Goal: Task Accomplishment & Management: Manage account settings

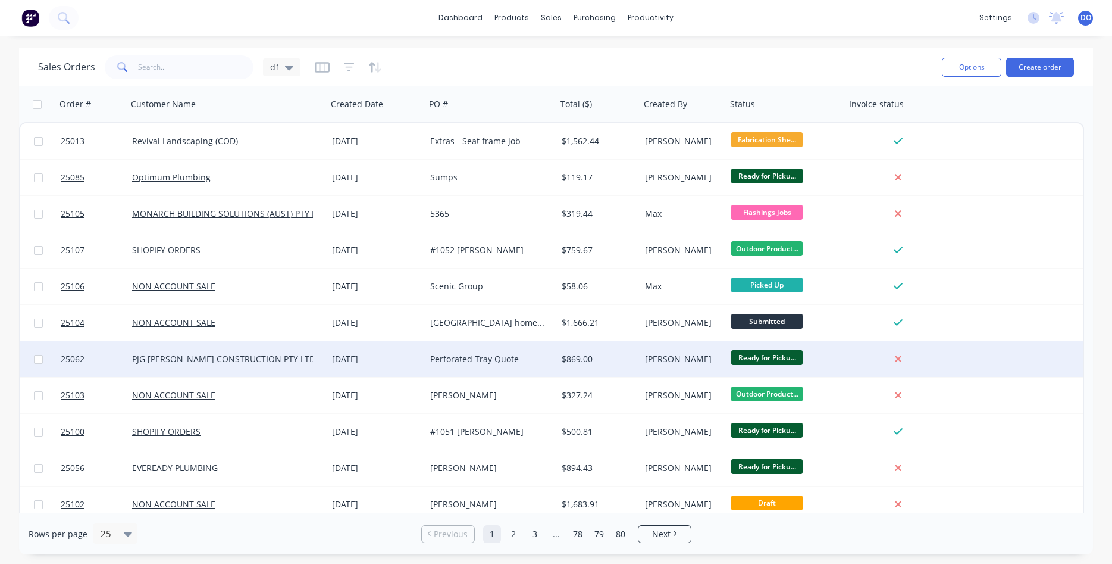
click at [842, 361] on div "Ready for Picku..." at bounding box center [786, 359] width 119 height 36
click at [664, 356] on div "[PERSON_NAME]" at bounding box center [681, 359] width 73 height 12
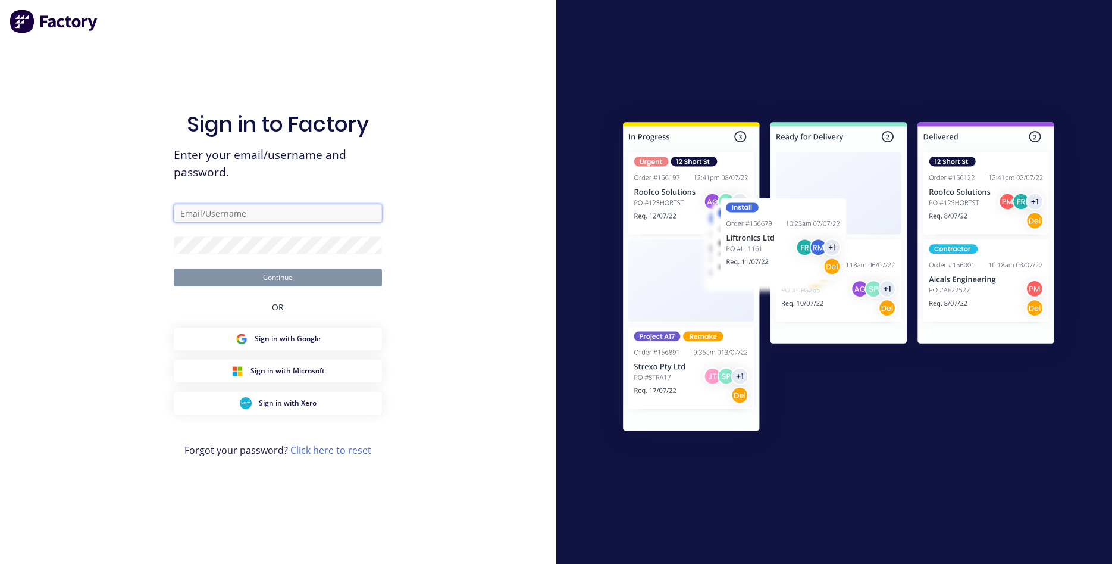
click at [264, 209] on input "text" at bounding box center [278, 213] width 208 height 18
type input "[PERSON_NAME][EMAIL_ADDRESS][PERSON_NAME][DOMAIN_NAME]"
click at [260, 279] on button "Continue" at bounding box center [278, 277] width 208 height 18
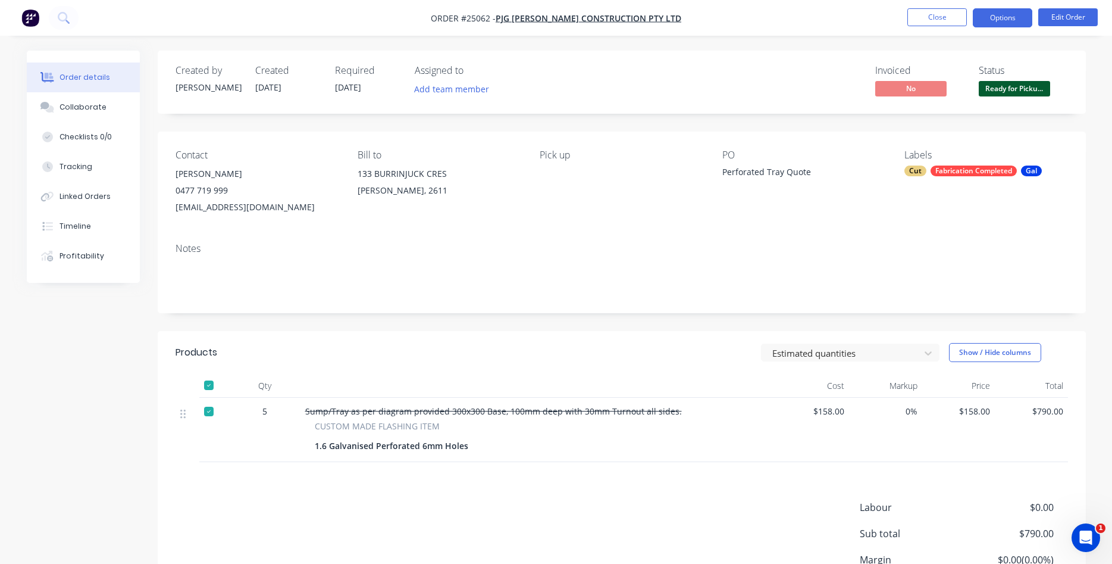
click at [997, 15] on button "Options" at bounding box center [1003, 17] width 60 height 19
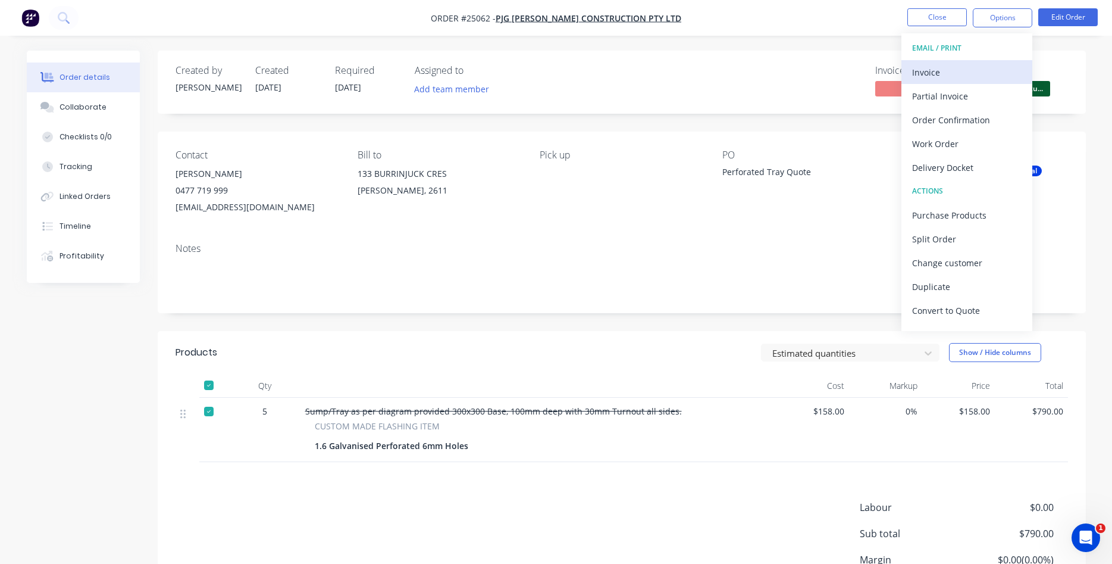
click at [937, 73] on div "Invoice" at bounding box center [967, 72] width 110 height 17
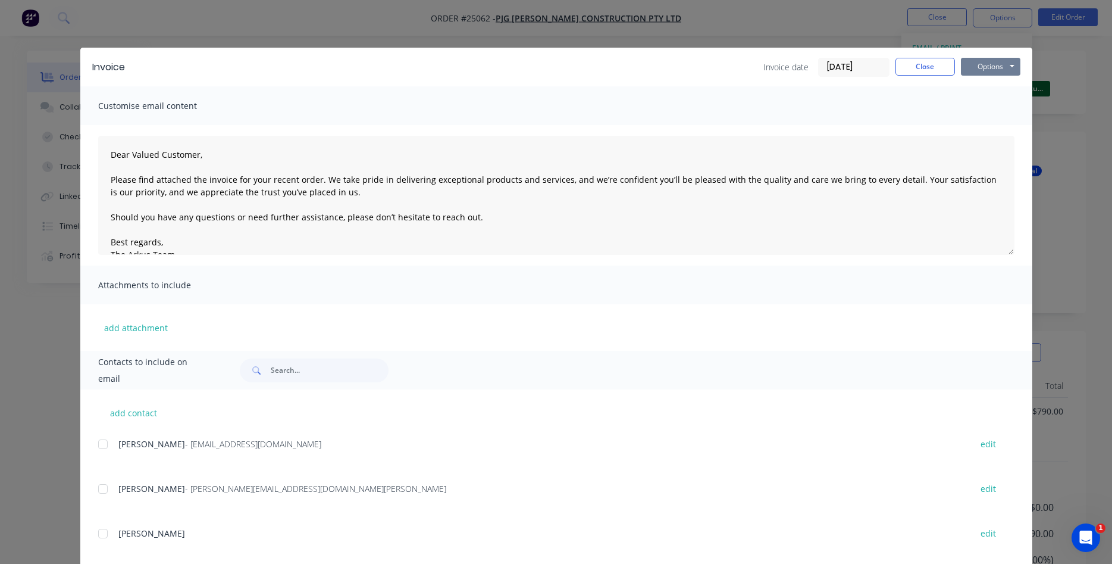
click at [990, 62] on button "Options" at bounding box center [991, 67] width 60 height 18
click at [992, 108] on button "Print" at bounding box center [999, 108] width 76 height 20
click at [907, 64] on button "Close" at bounding box center [926, 67] width 60 height 18
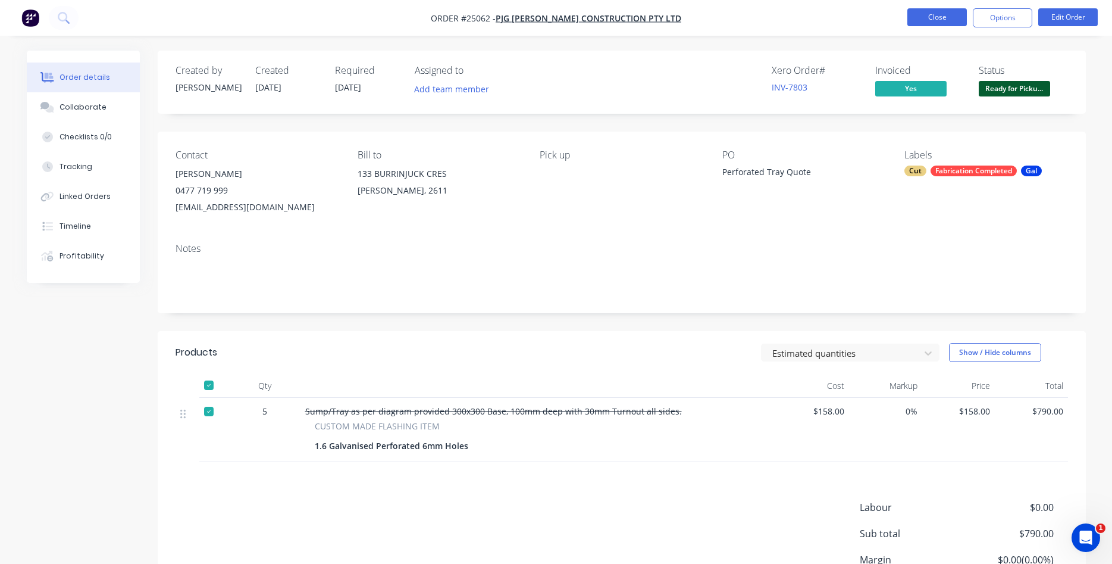
click at [932, 21] on button "Close" at bounding box center [938, 17] width 60 height 18
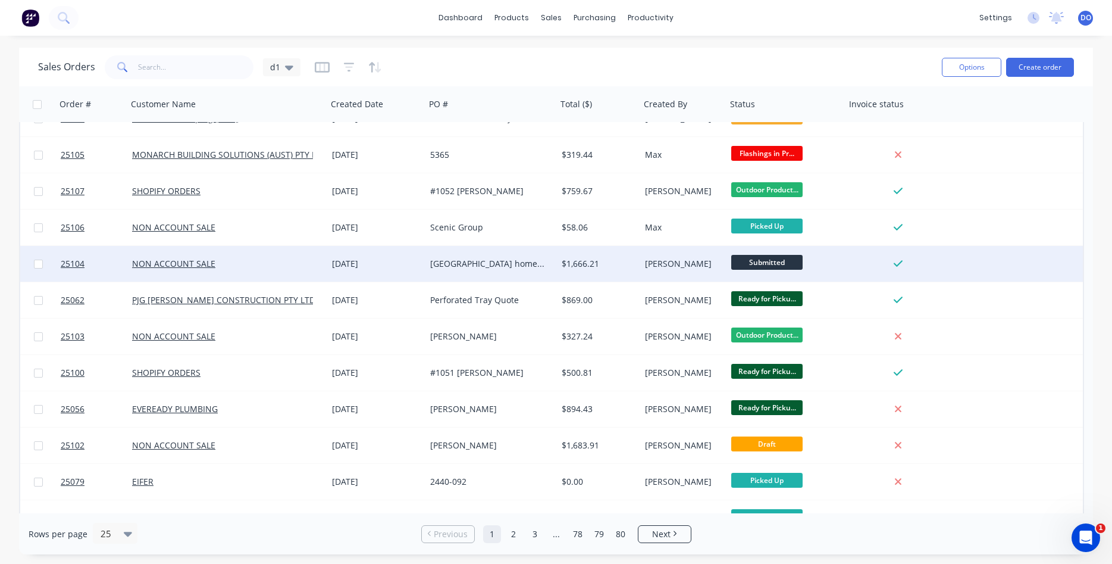
scroll to position [136, 0]
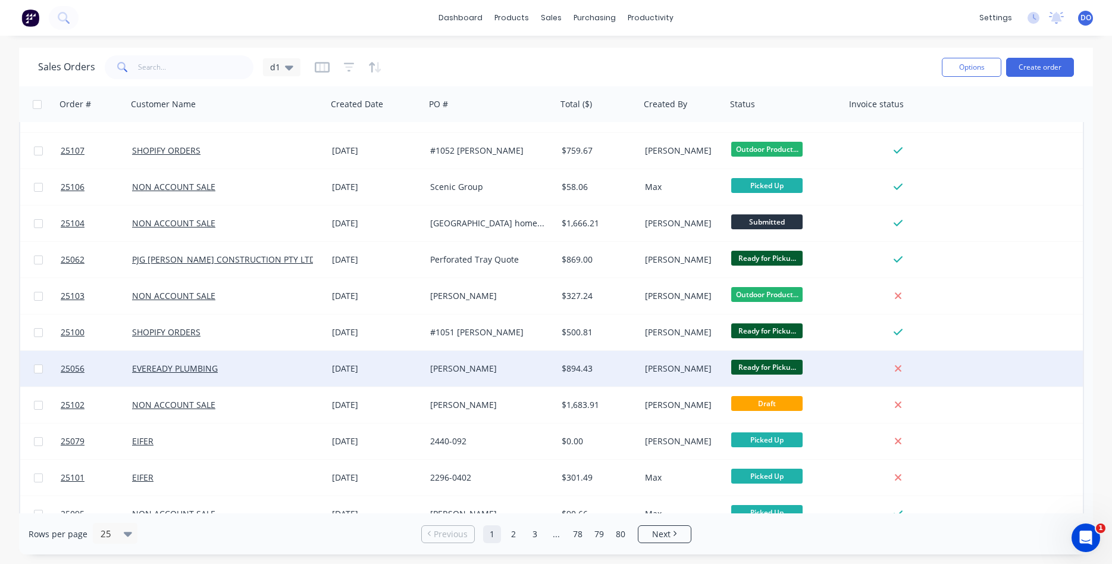
click at [697, 370] on div "[PERSON_NAME]" at bounding box center [681, 368] width 73 height 12
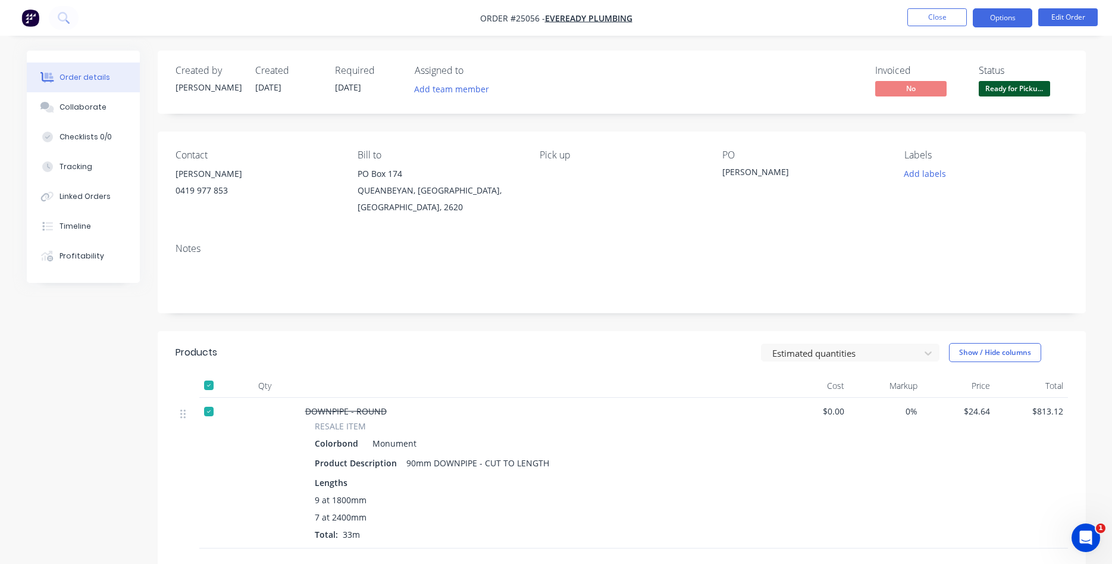
click at [992, 20] on button "Options" at bounding box center [1003, 17] width 60 height 19
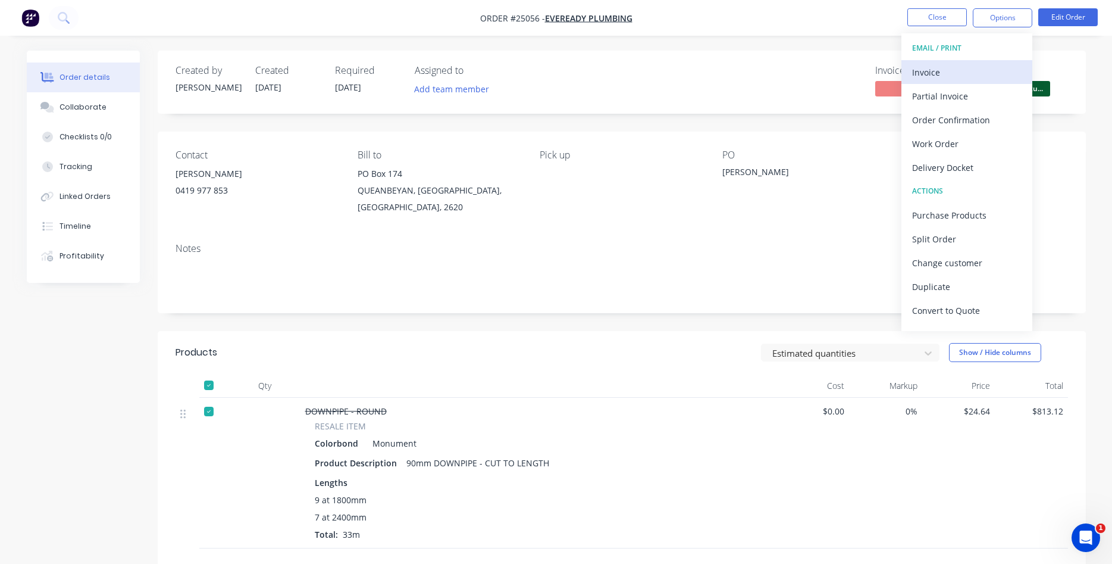
click at [940, 73] on div "Invoice" at bounding box center [967, 72] width 110 height 17
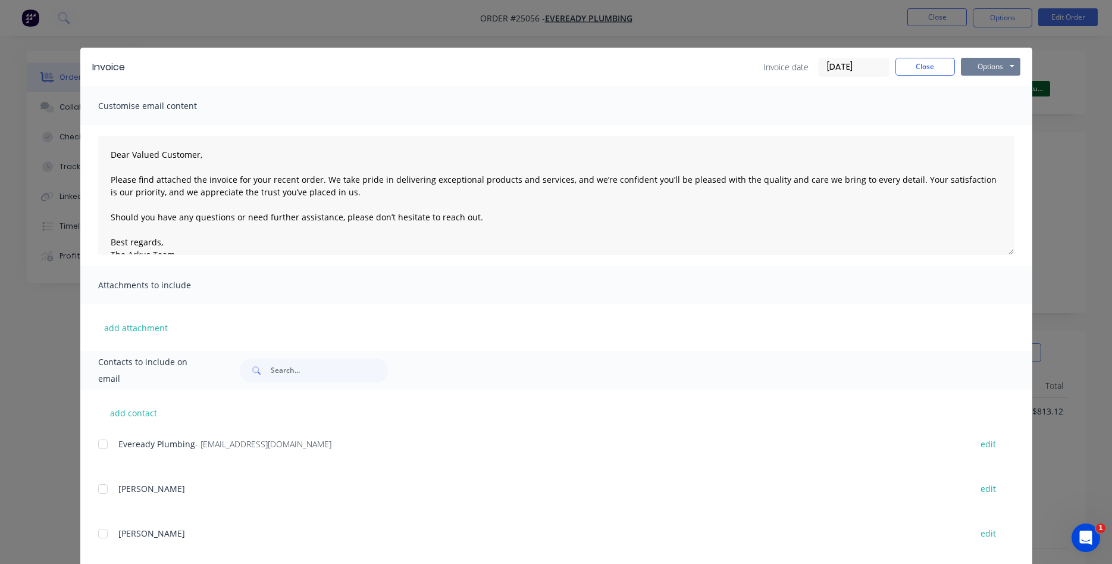
click at [991, 63] on button "Options" at bounding box center [991, 67] width 60 height 18
click at [994, 108] on button "Print" at bounding box center [999, 108] width 76 height 20
click at [917, 71] on button "Close" at bounding box center [926, 67] width 60 height 18
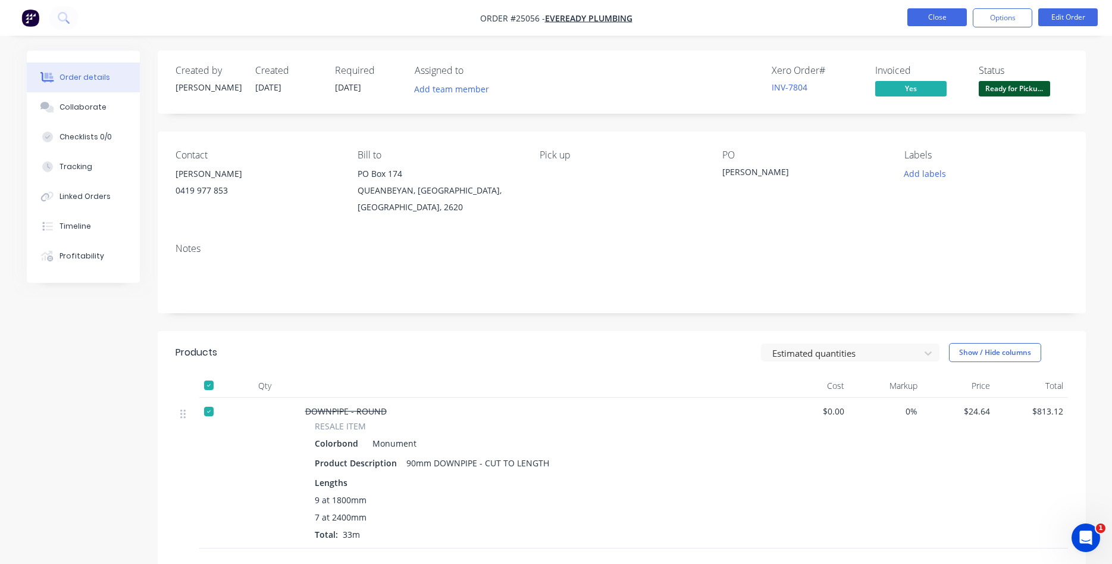
click at [934, 21] on button "Close" at bounding box center [938, 17] width 60 height 18
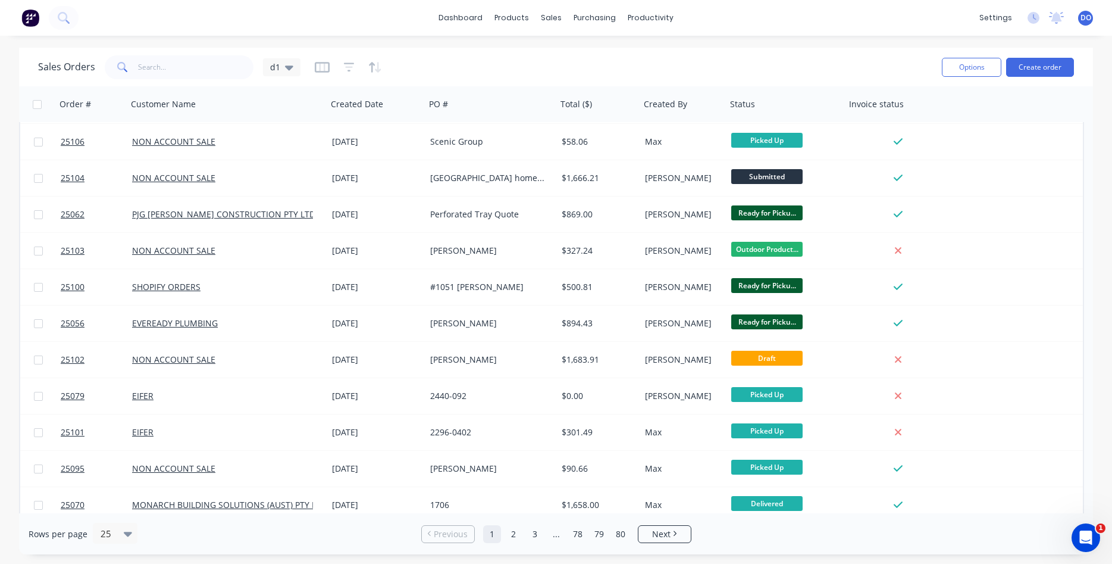
scroll to position [204, 0]
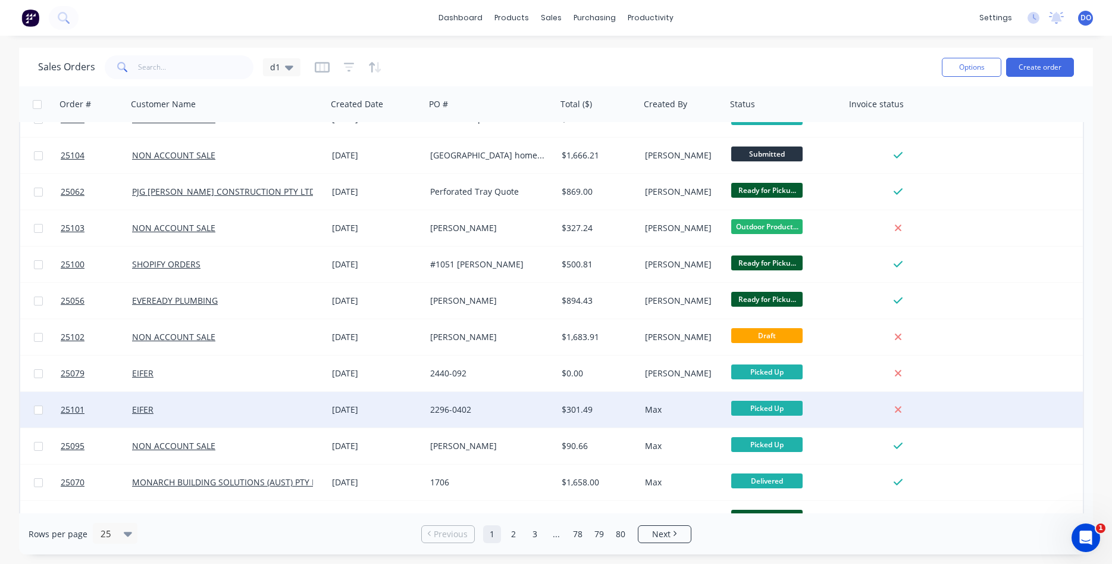
click at [670, 411] on div "Max" at bounding box center [681, 410] width 73 height 12
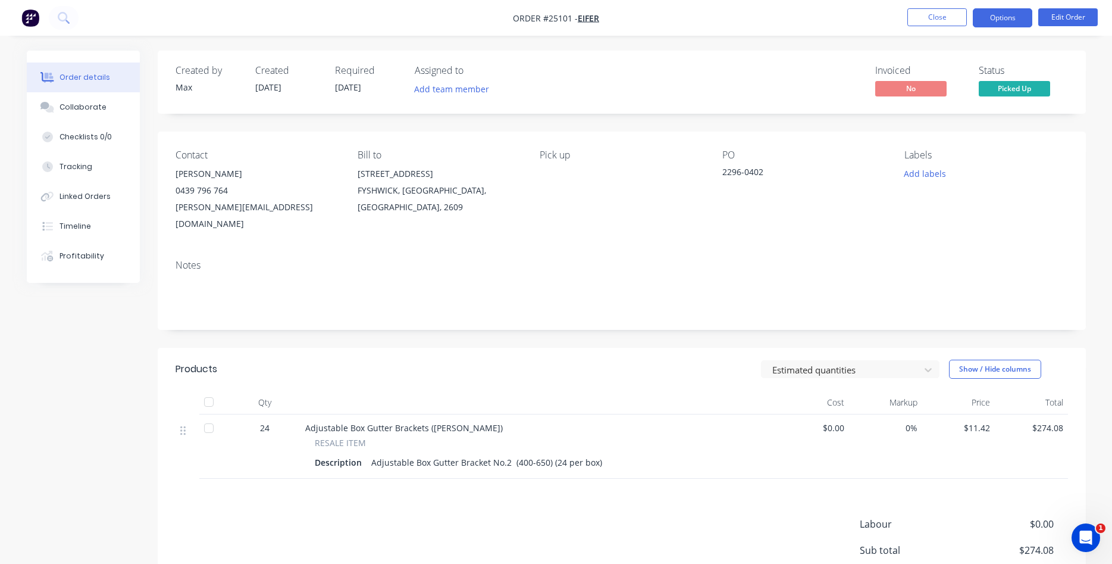
click at [996, 23] on button "Options" at bounding box center [1003, 17] width 60 height 19
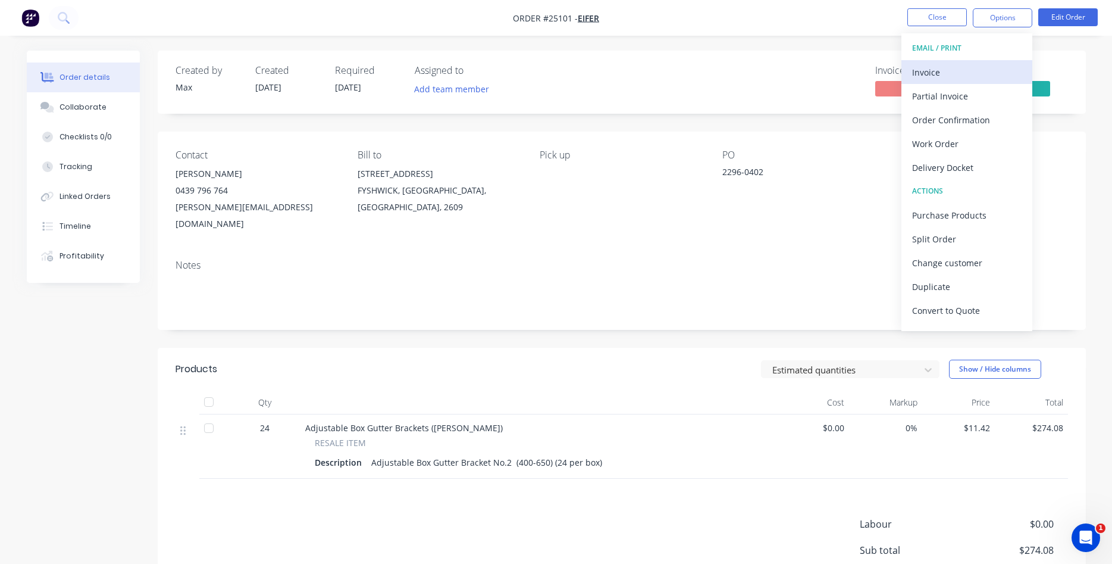
click at [936, 77] on div "Invoice" at bounding box center [967, 72] width 110 height 17
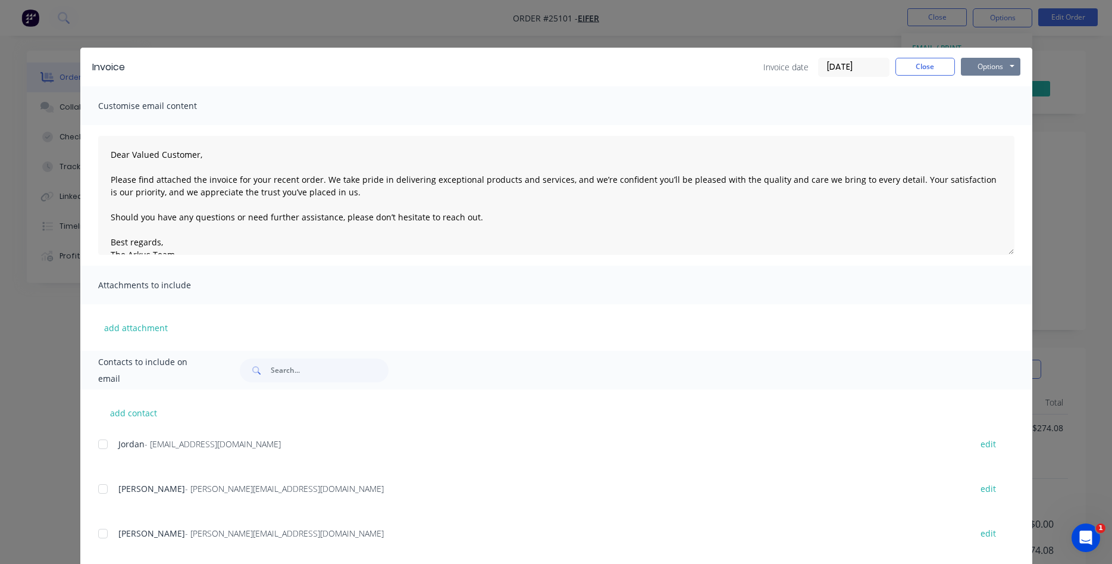
click at [981, 70] on button "Options" at bounding box center [991, 67] width 60 height 18
click at [981, 114] on button "Print" at bounding box center [999, 108] width 76 height 20
click at [935, 64] on button "Close" at bounding box center [926, 67] width 60 height 18
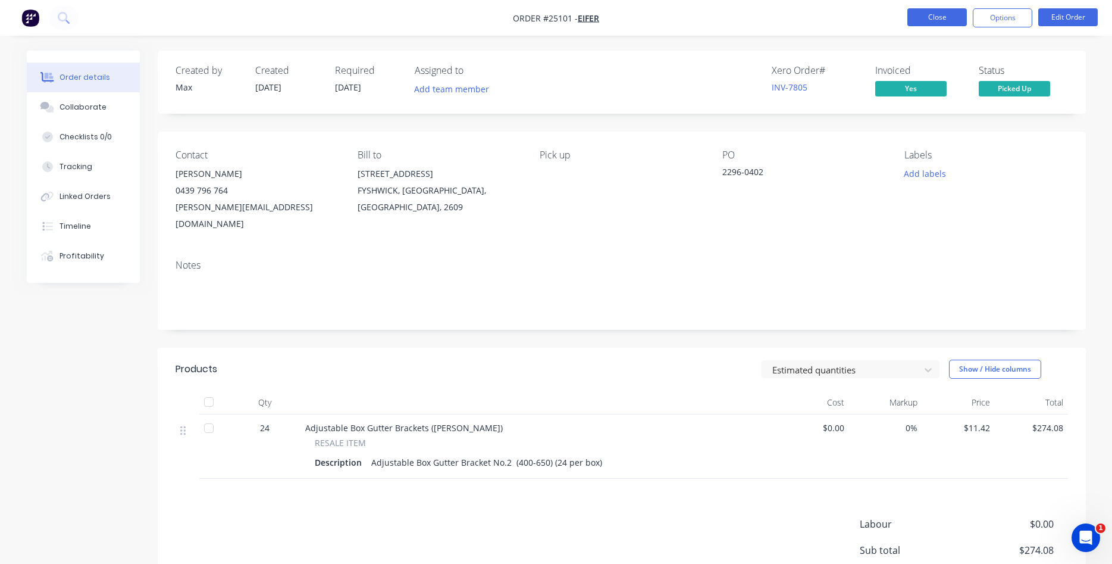
click at [943, 21] on button "Close" at bounding box center [938, 17] width 60 height 18
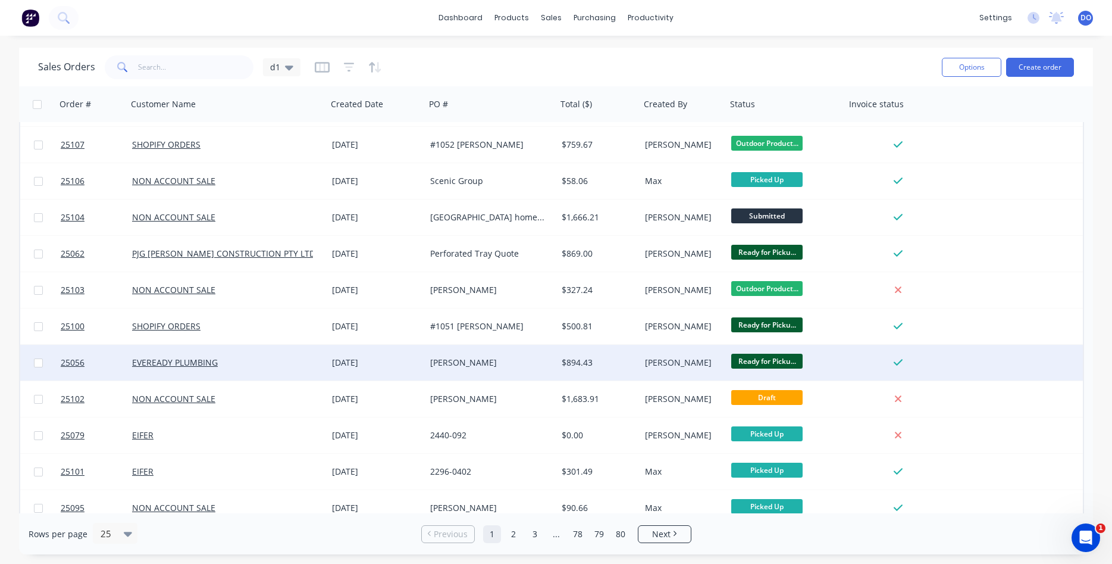
scroll to position [204, 0]
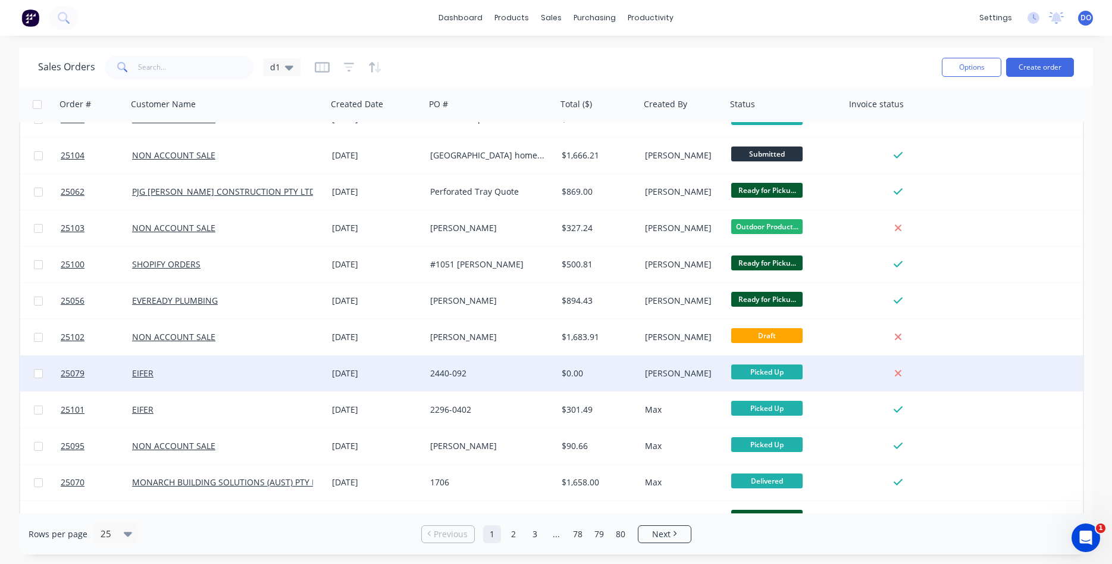
click at [653, 377] on div "[PERSON_NAME]" at bounding box center [681, 373] width 73 height 12
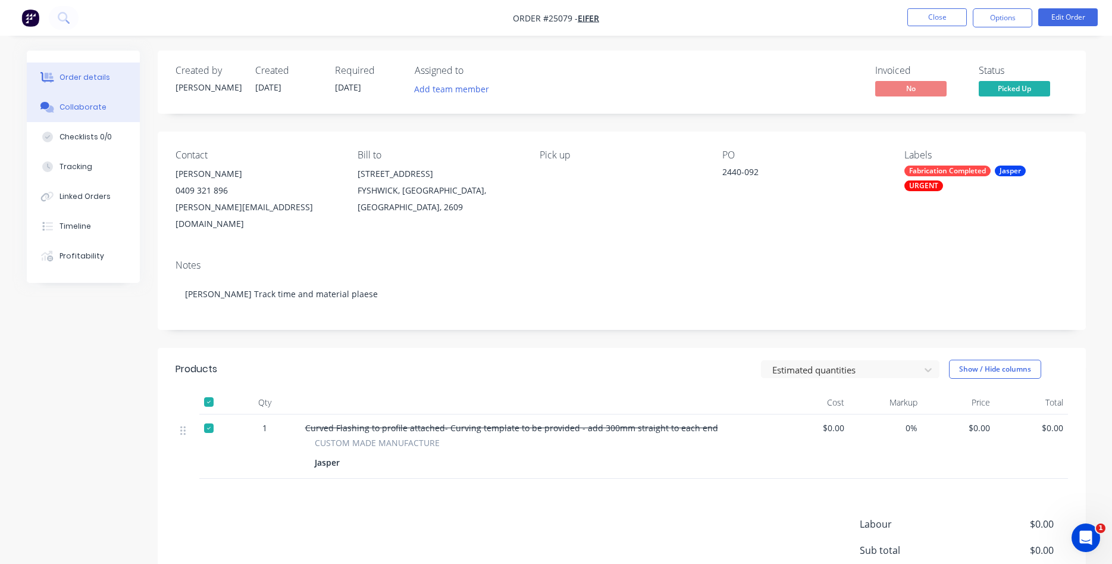
click at [65, 101] on button "Collaborate" at bounding box center [83, 107] width 113 height 30
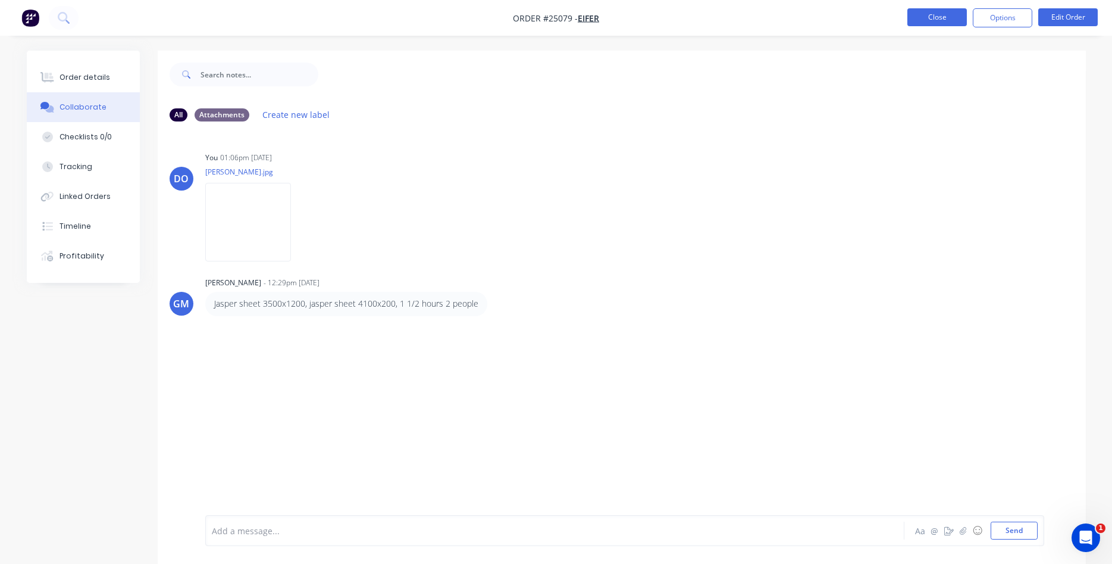
click at [948, 18] on button "Close" at bounding box center [938, 17] width 60 height 18
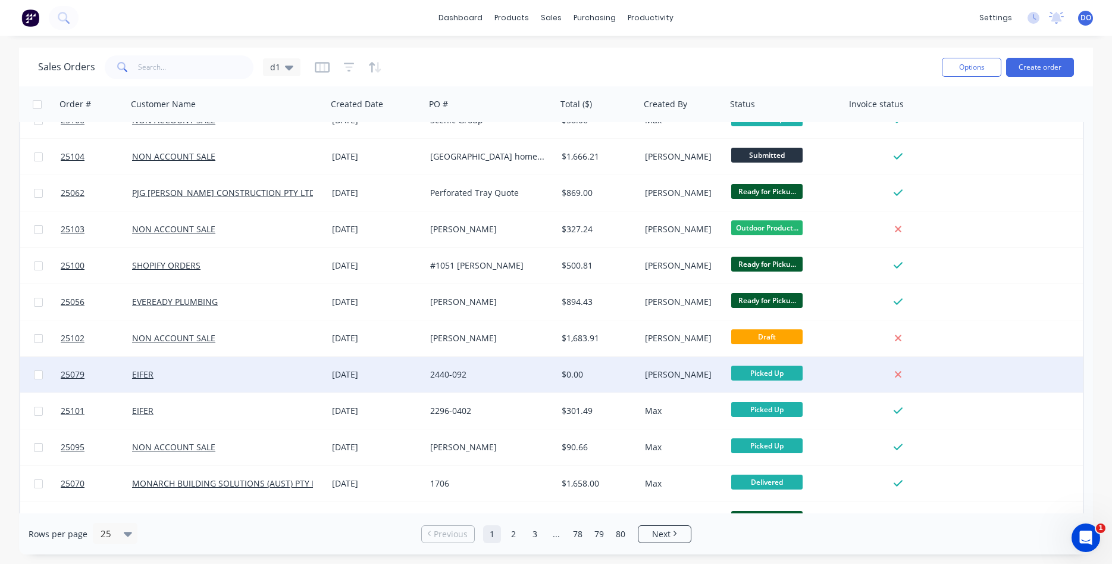
scroll to position [204, 0]
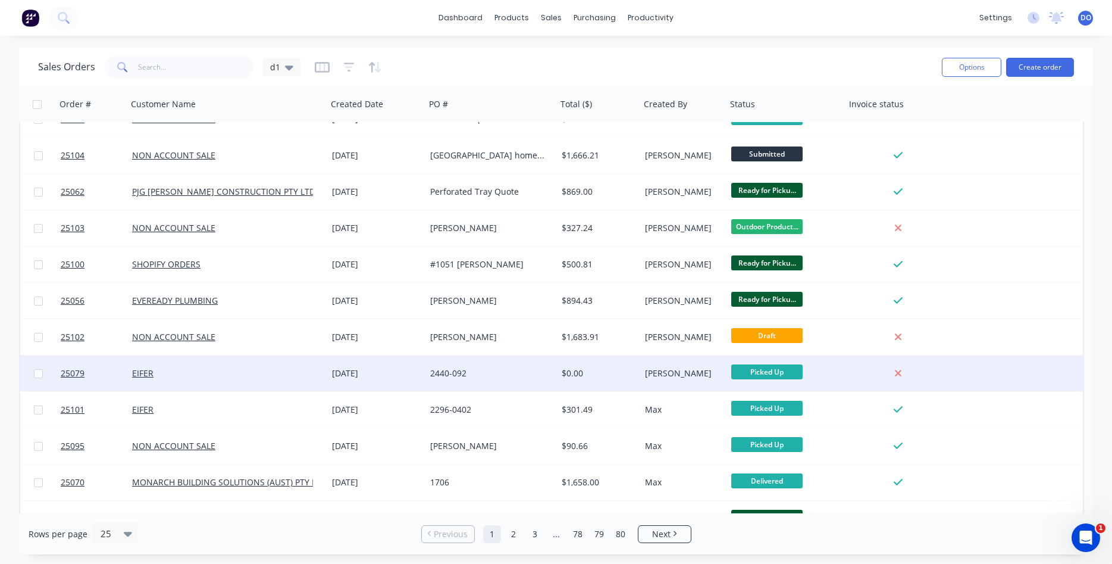
click at [629, 373] on div "$0.00" at bounding box center [597, 373] width 70 height 12
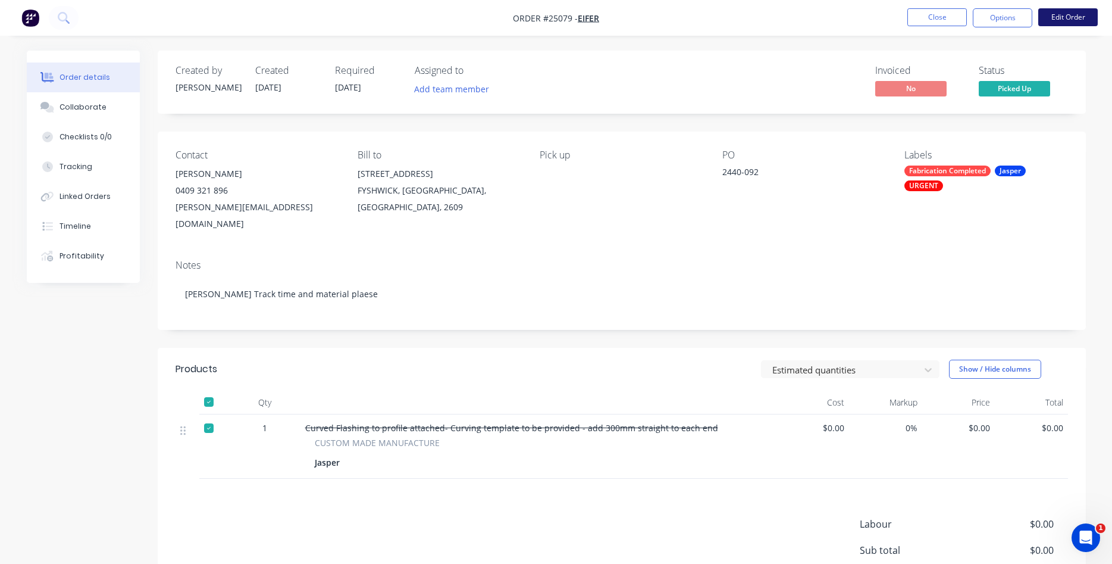
click at [1064, 14] on button "Edit Order" at bounding box center [1069, 17] width 60 height 18
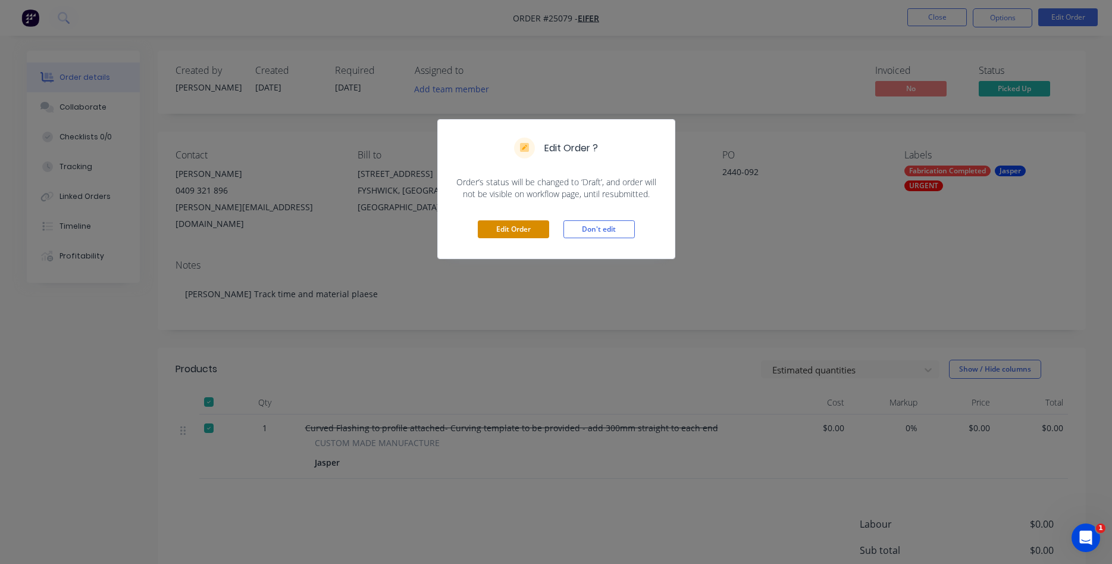
click at [506, 228] on button "Edit Order" at bounding box center [513, 229] width 71 height 18
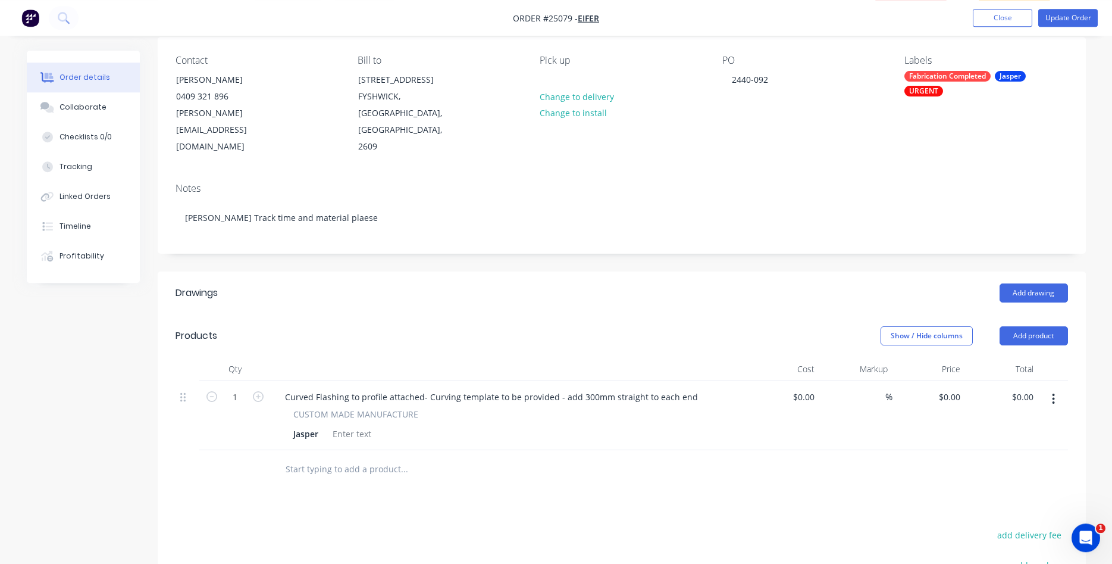
scroll to position [121, 0]
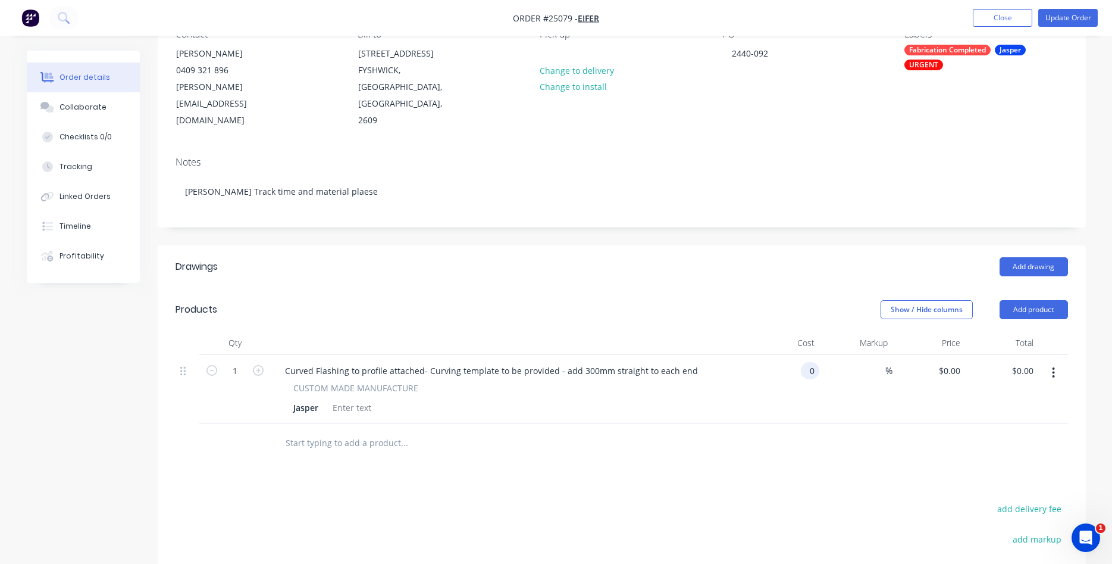
click at [815, 362] on input "0" at bounding box center [813, 370] width 14 height 17
type input "$820.50"
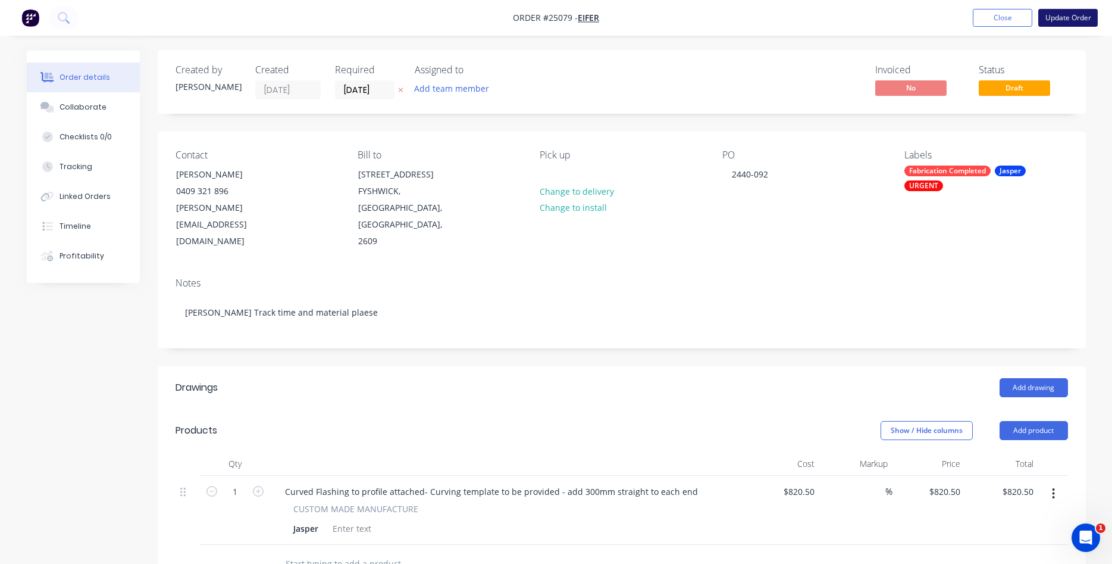
scroll to position [0, 0]
click at [1078, 17] on button "Update Order" at bounding box center [1069, 18] width 60 height 18
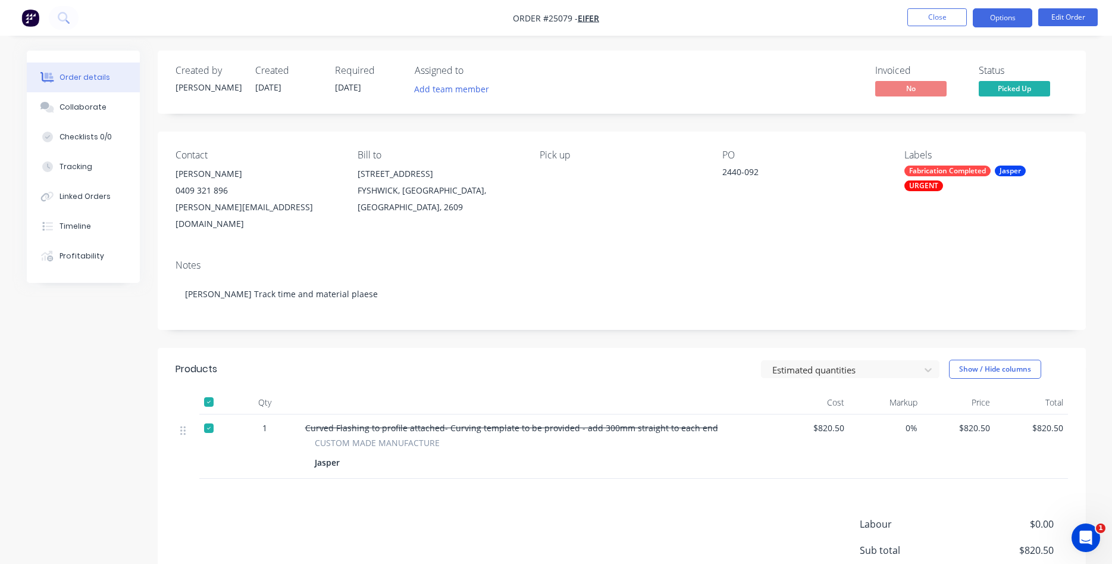
click at [1009, 16] on button "Options" at bounding box center [1003, 17] width 60 height 19
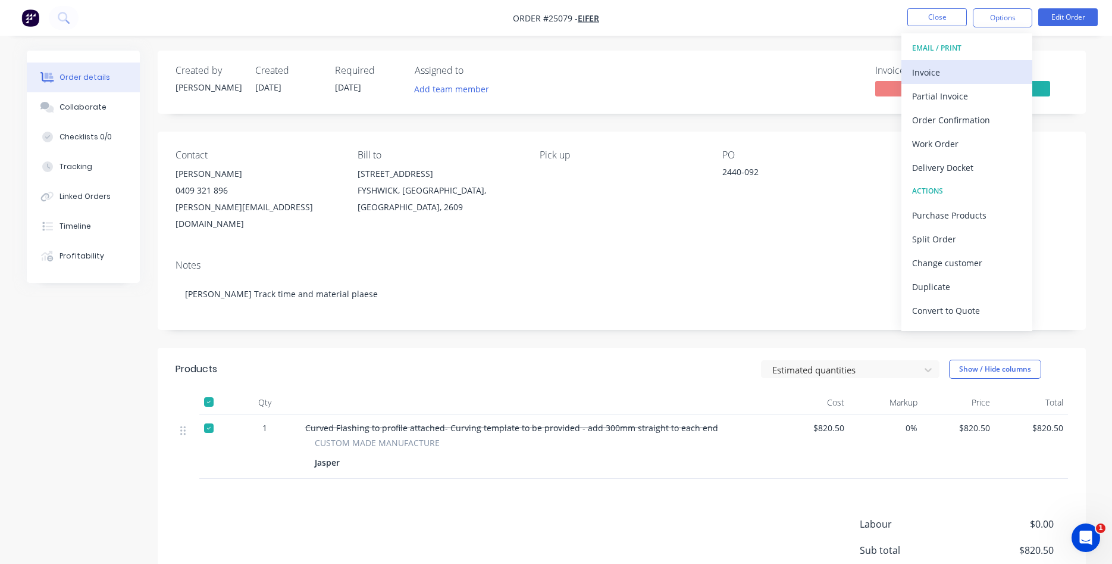
click at [939, 73] on div "Invoice" at bounding box center [967, 72] width 110 height 17
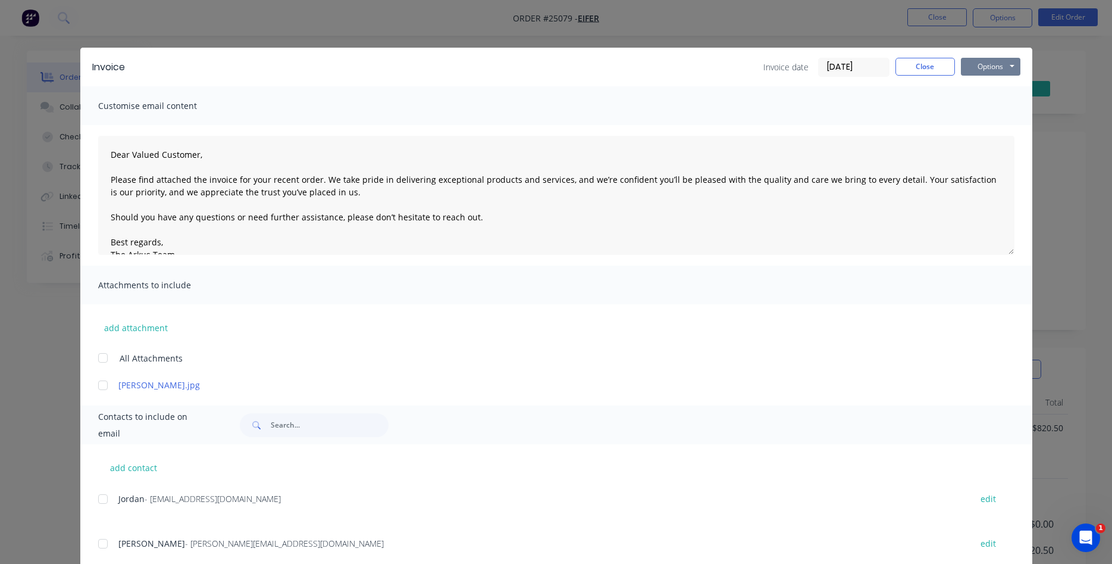
click at [978, 64] on button "Options" at bounding box center [991, 67] width 60 height 18
click at [996, 101] on button "Print" at bounding box center [999, 108] width 76 height 20
click at [935, 68] on button "Close" at bounding box center [926, 67] width 60 height 18
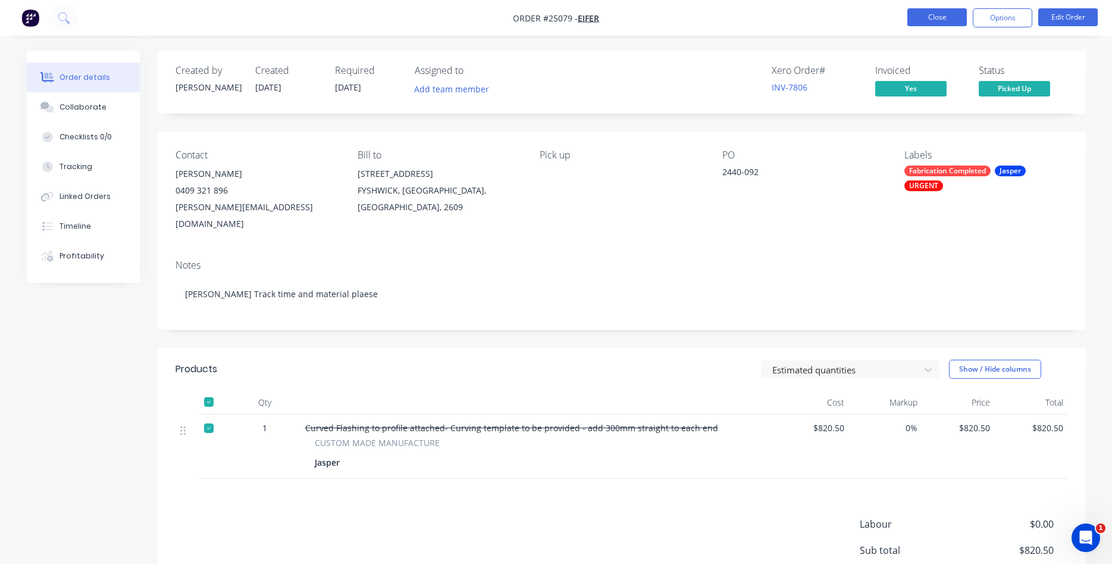
click at [938, 13] on button "Close" at bounding box center [938, 17] width 60 height 18
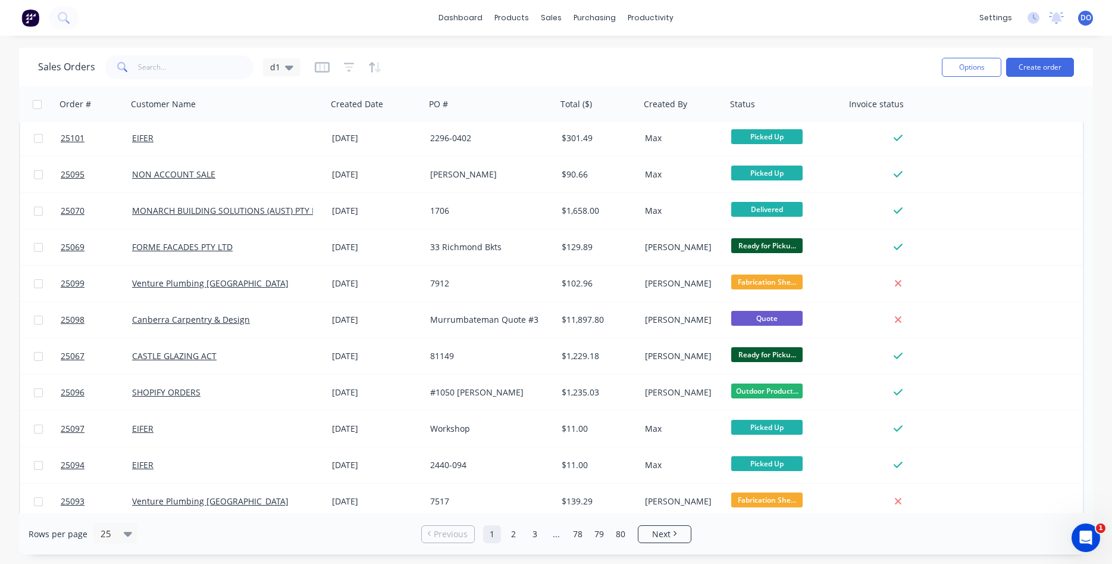
scroll to position [517, 0]
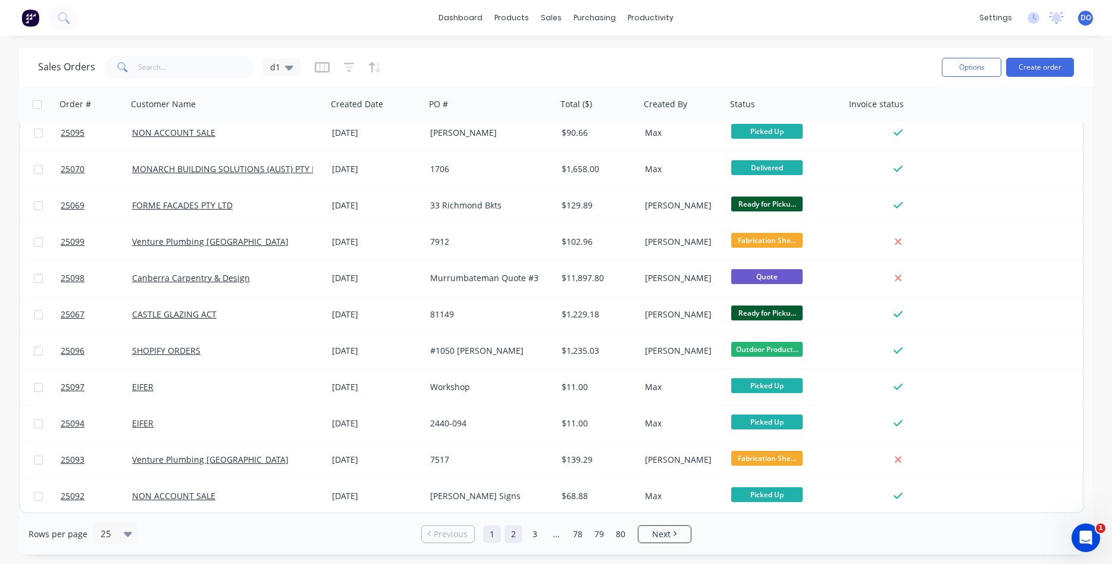
click at [516, 536] on link "2" at bounding box center [514, 534] width 18 height 18
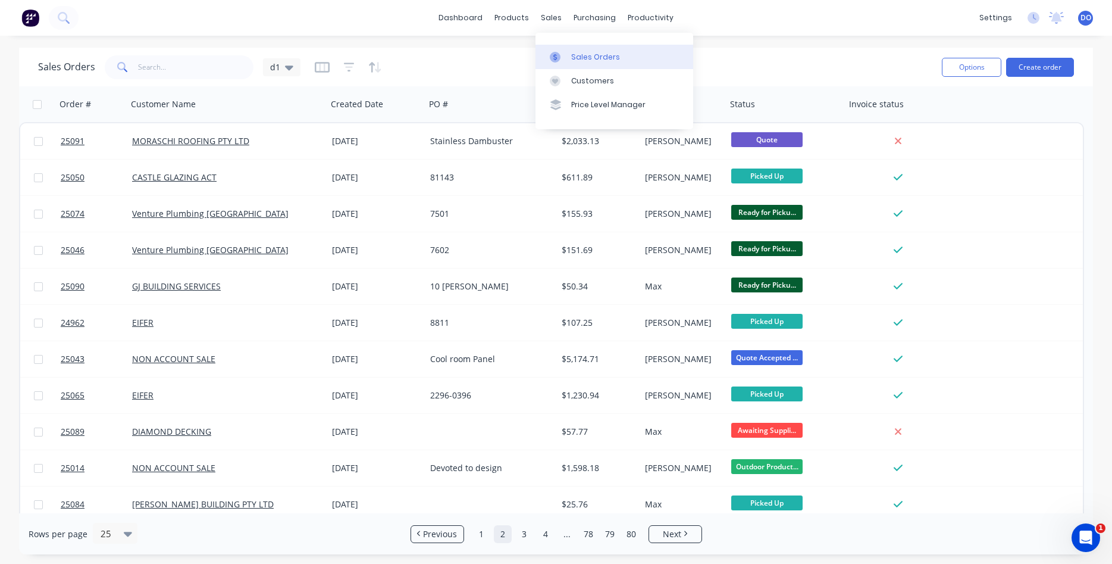
click at [573, 53] on div "Sales Orders" at bounding box center [595, 57] width 49 height 11
click at [590, 50] on link "Sales Orders" at bounding box center [615, 57] width 158 height 24
click at [486, 112] on div at bounding box center [487, 104] width 116 height 24
